Goal: Information Seeking & Learning: Learn about a topic

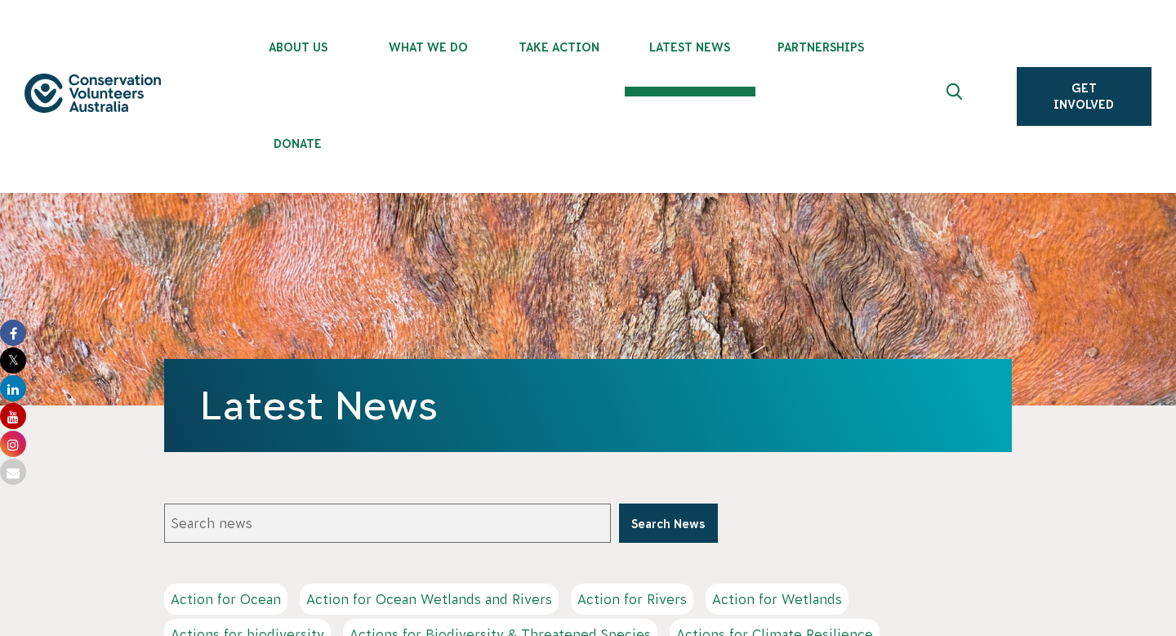
click at [957, 84] on use "Expand search box" at bounding box center [954, 91] width 16 height 16
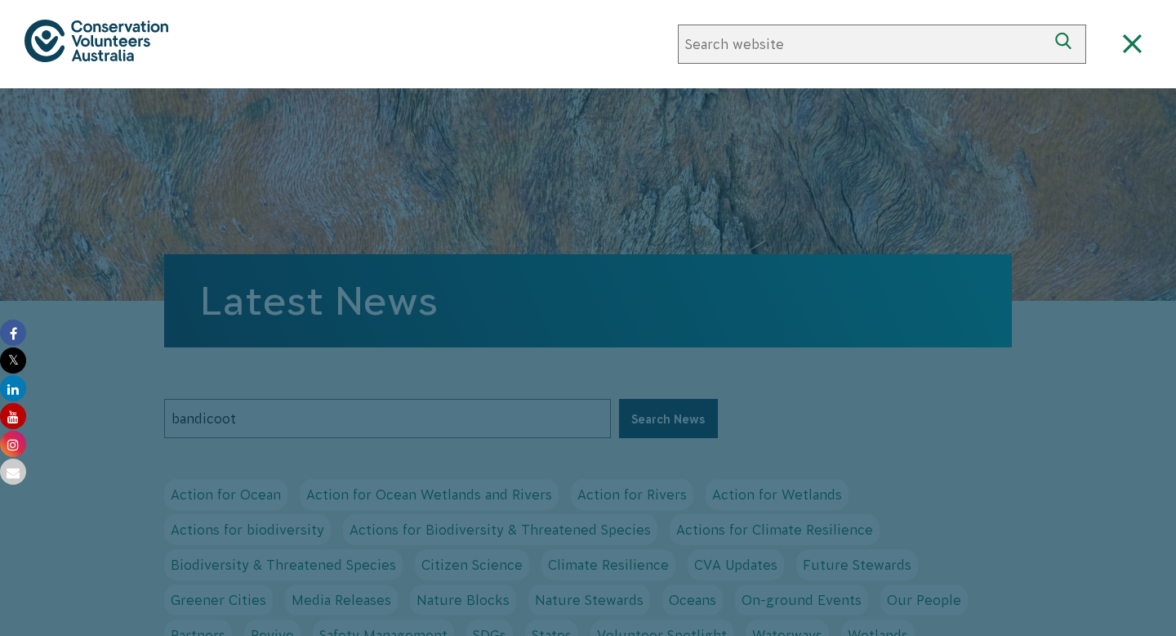
type input "bandicoot"
click at [619, 399] on button "Search News" at bounding box center [668, 418] width 99 height 39
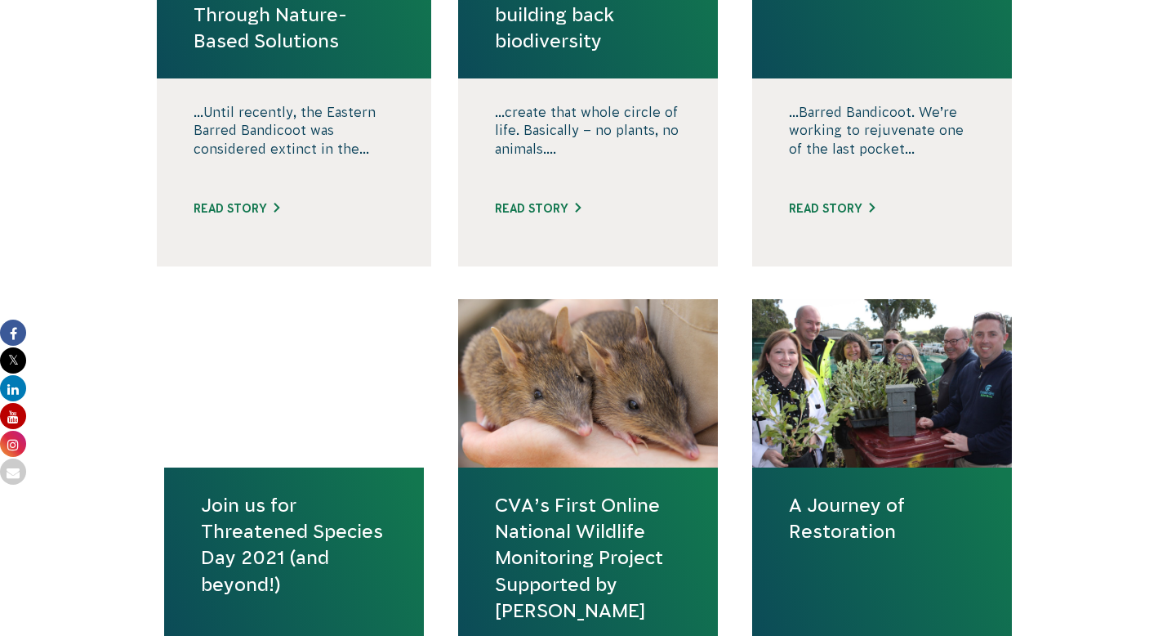
scroll to position [1768, 0]
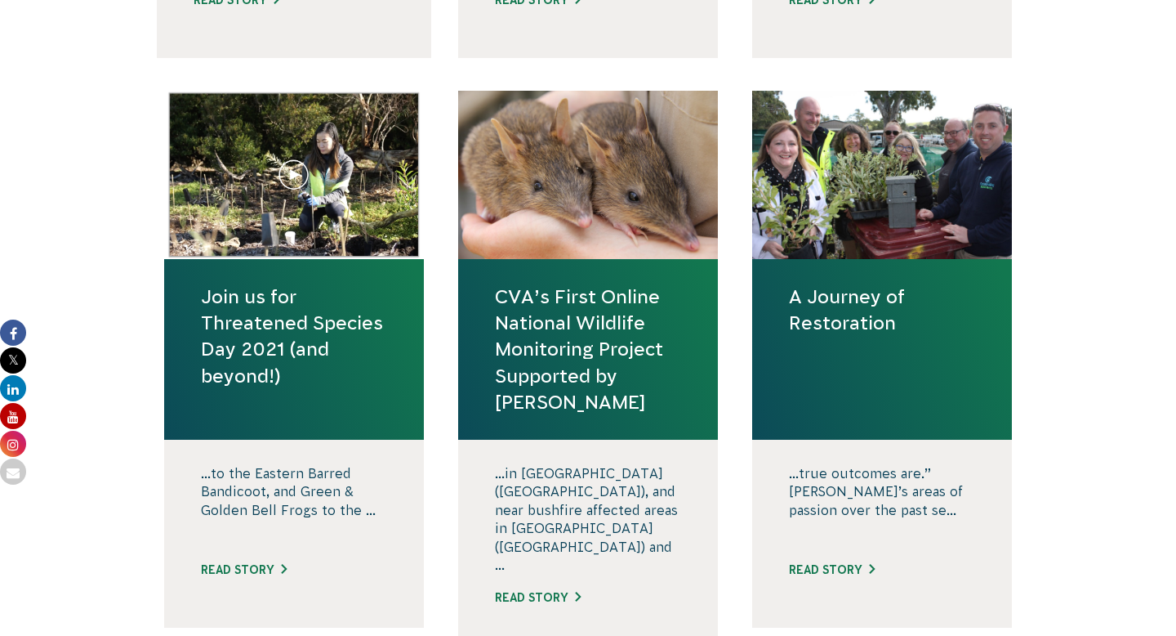
click at [565, 283] on link "CVA’s First Online National Wildlife Monitoring Project Supported by Aon" at bounding box center [588, 349] width 186 height 132
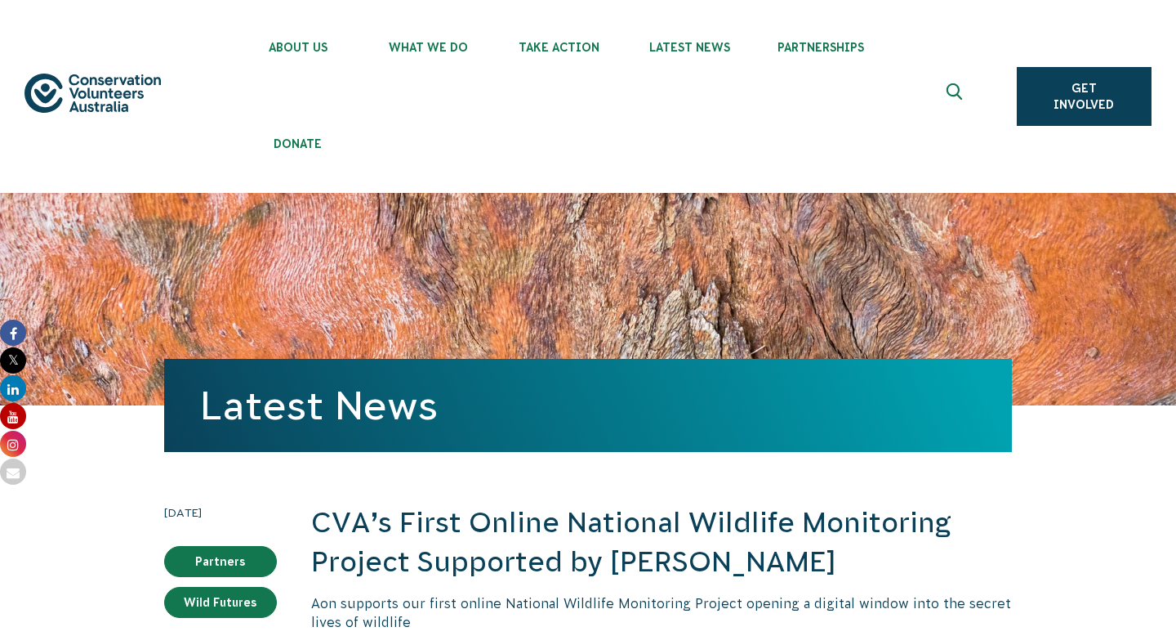
click at [951, 96] on icon "Expand search box" at bounding box center [956, 95] width 20 height 25
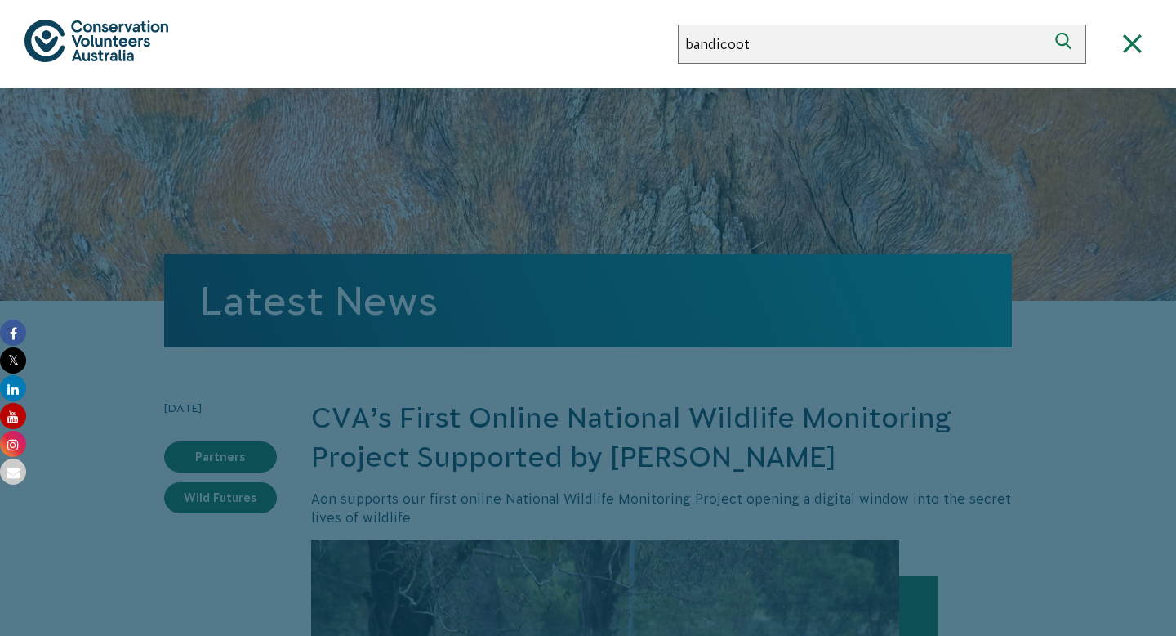
type input "bandicoot"
click at [1047, 25] on button "Search" at bounding box center [1066, 44] width 39 height 39
